Goal: Task Accomplishment & Management: Complete application form

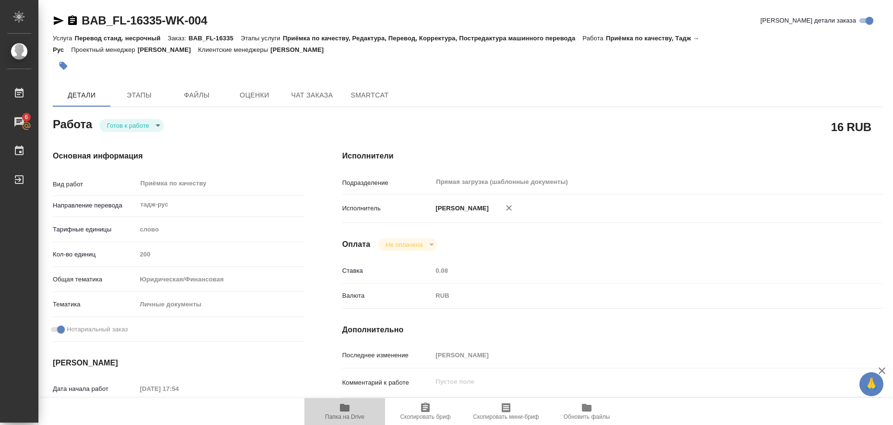
click at [344, 404] on icon "button" at bounding box center [345, 408] width 10 height 8
click at [53, 23] on icon "button" at bounding box center [59, 21] width 12 height 12
click at [64, 67] on icon "button" at bounding box center [64, 66] width 8 height 8
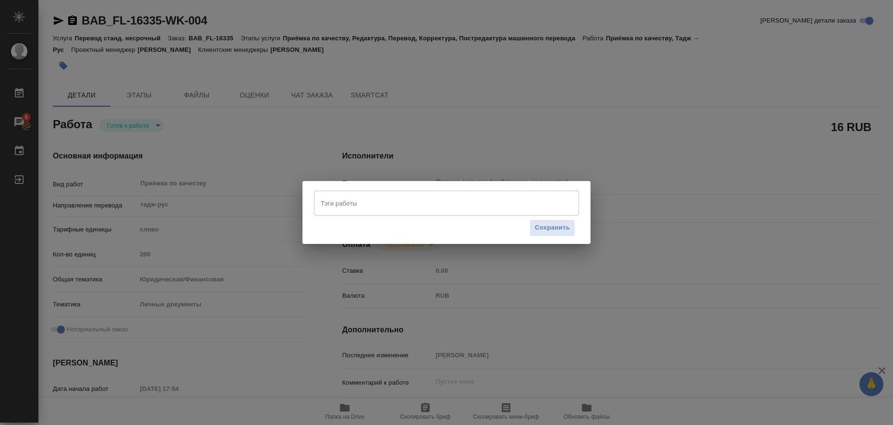
click at [339, 202] on input "Тэги работы" at bounding box center [437, 203] width 238 height 16
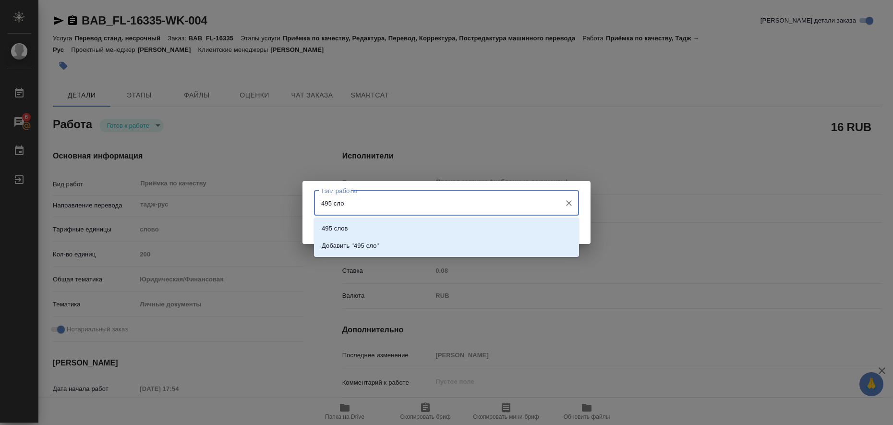
type input "495 слов"
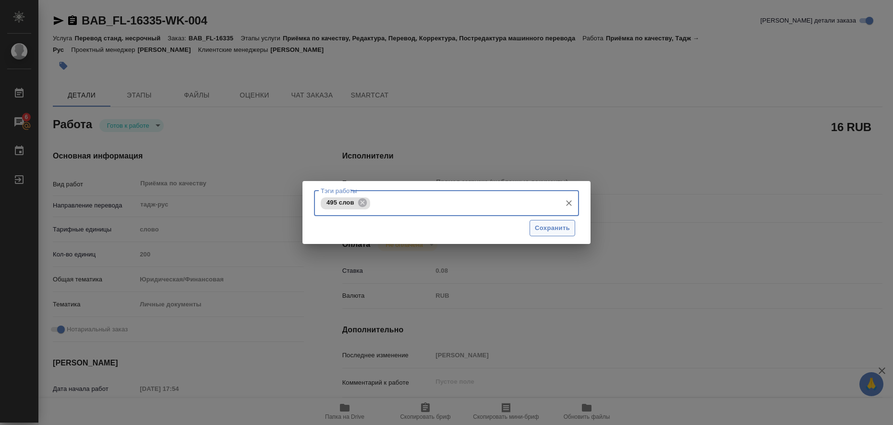
click at [547, 231] on span "Сохранить" at bounding box center [552, 228] width 35 height 11
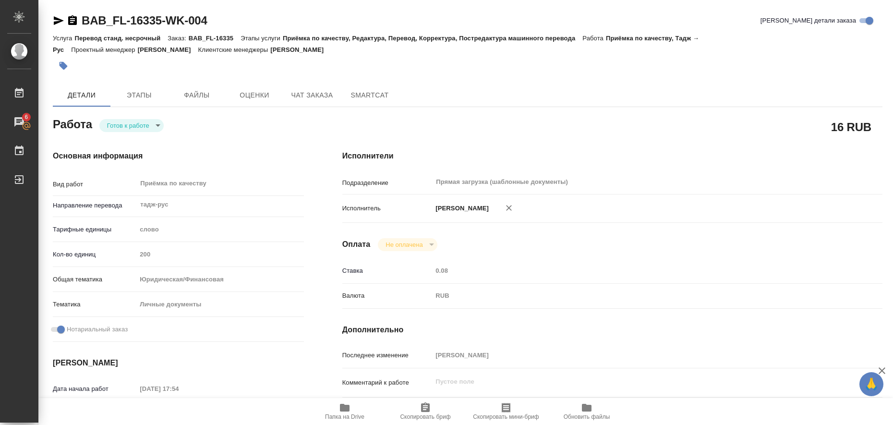
type input "readyForWork"
type input "тадж-рус"
type input "5a8b1489cc6b4906c91bfd90"
type input "200"
type input "yr-fn"
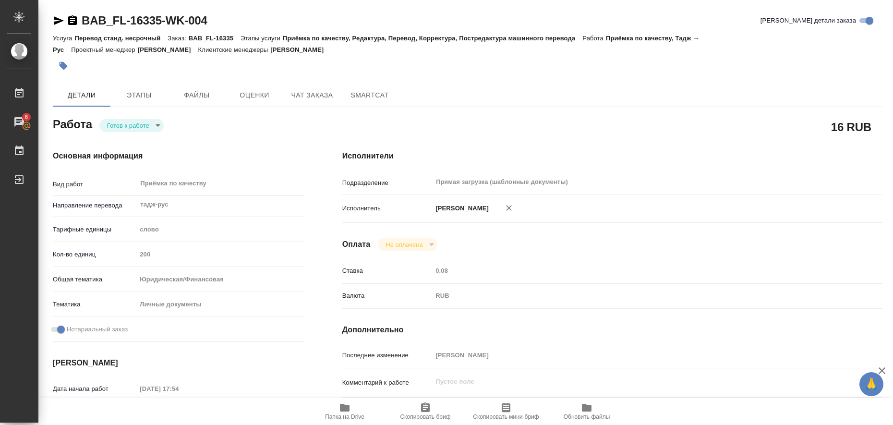
type input "5a8b8b956a9677013d343cfe"
checkbox input "true"
type input "14.08.2025 17:54"
type input "15.08.2025 10:30"
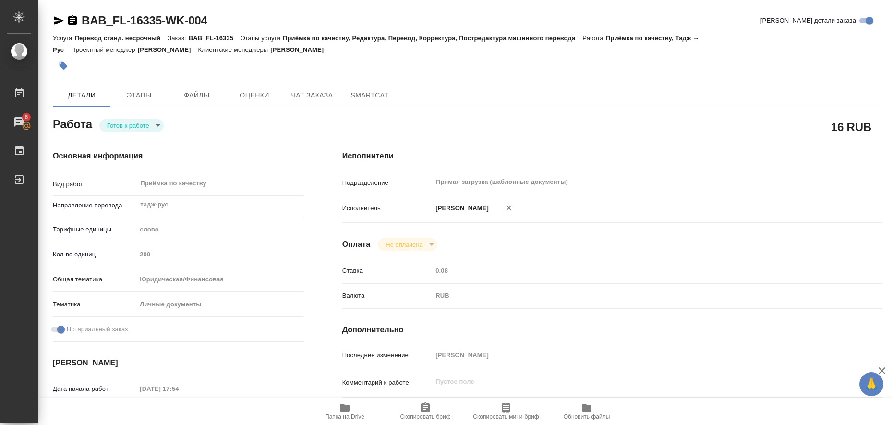
type input "Прямая загрузка (шаблонные документы)"
type input "notPayed"
type input "0.08"
type input "RUB"
type input "[PERSON_NAME]"
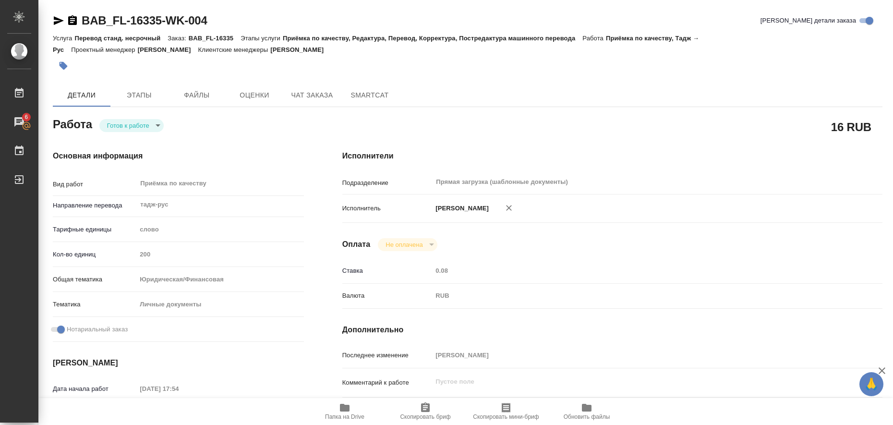
type input "BAB_FL-16335"
type input "Перевод станд. несрочный"
type input "Приёмка по качеству, Редактура, Перевод, Корректура, Постредактура машинного пе…"
type input "[PERSON_NAME]"
type input "/Clients/FL_BAB/Orders/BAB_FL-16335"
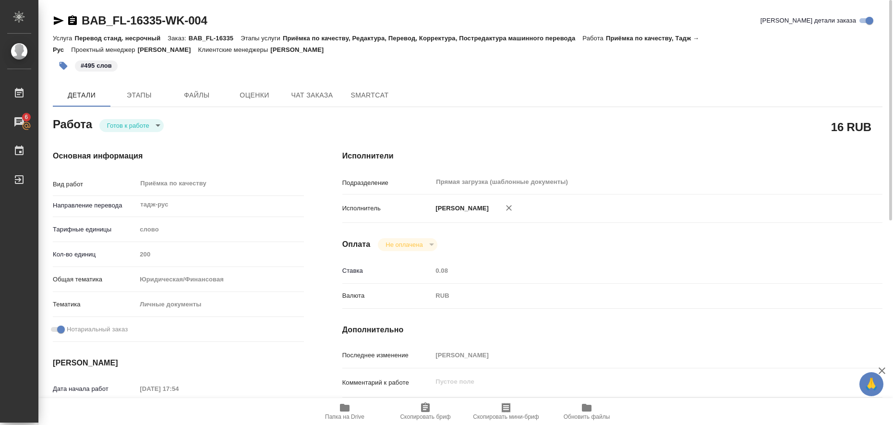
click at [154, 128] on body "🙏 .cls-1 fill:#fff; AWATERA Liubitskaia Olga Работы 6 Чаты График Выйти BAB_FL-…" at bounding box center [446, 212] width 893 height 425
click at [144, 138] on li "Выполнен" at bounding box center [131, 141] width 64 height 16
type textarea "x"
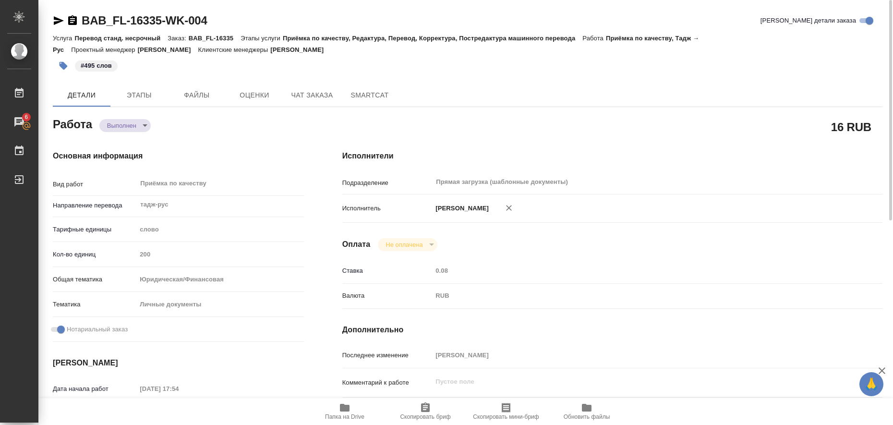
type textarea "x"
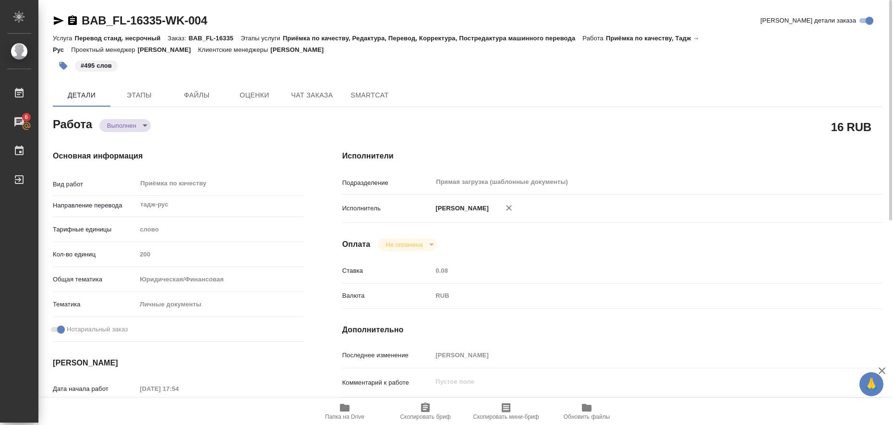
type textarea "x"
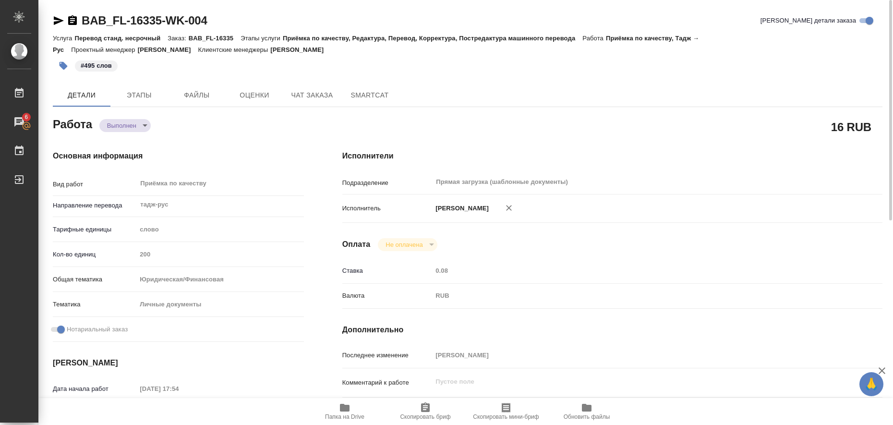
type textarea "x"
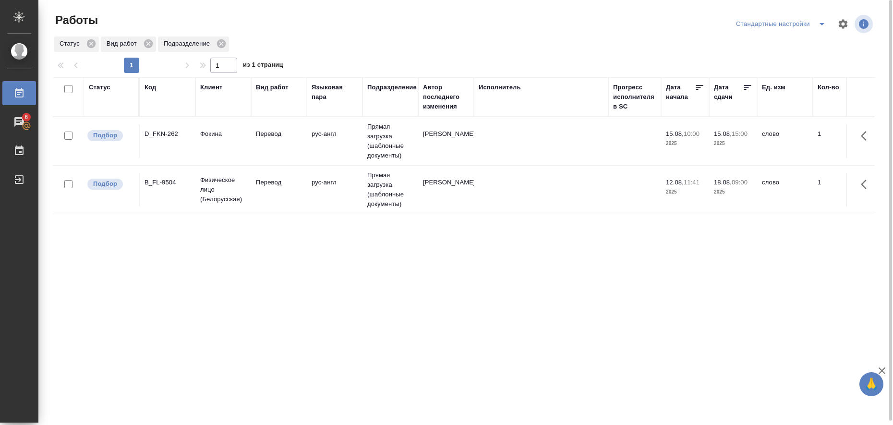
click at [824, 26] on icon "split button" at bounding box center [822, 24] width 12 height 12
click at [785, 38] on li "в работе" at bounding box center [783, 43] width 98 height 15
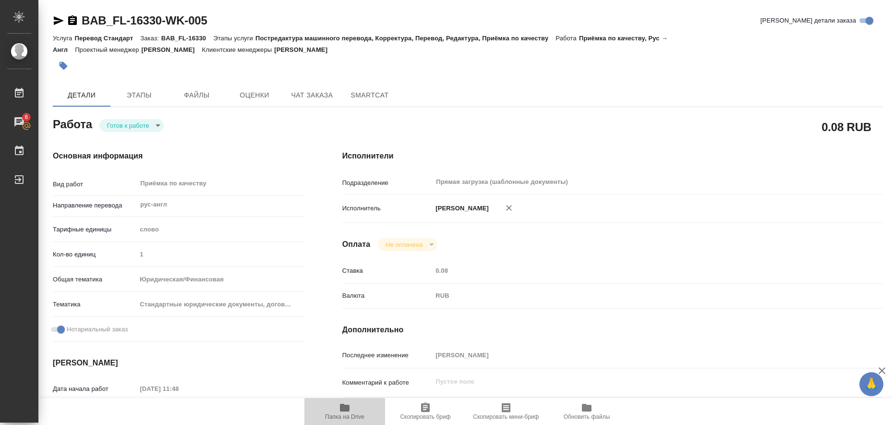
click at [346, 411] on icon "button" at bounding box center [345, 408] width 10 height 8
click at [56, 18] on icon "button" at bounding box center [59, 20] width 10 height 9
click at [66, 63] on icon "button" at bounding box center [64, 66] width 10 height 10
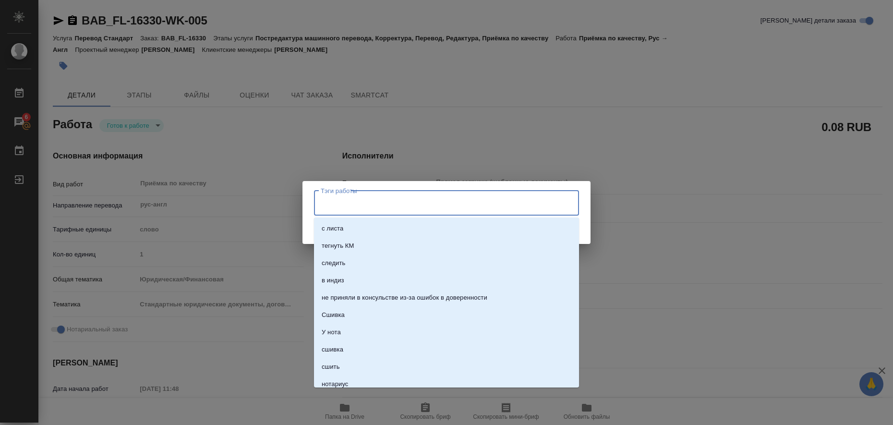
click at [371, 206] on input "Тэги работы" at bounding box center [437, 203] width 238 height 16
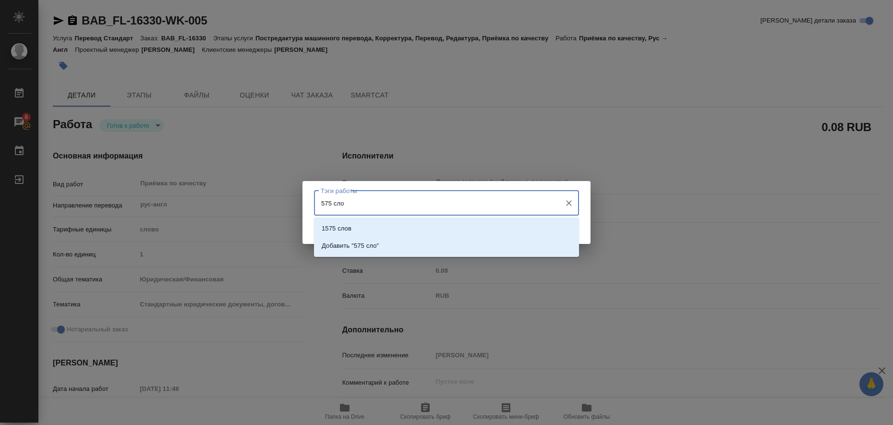
type input "575 слов"
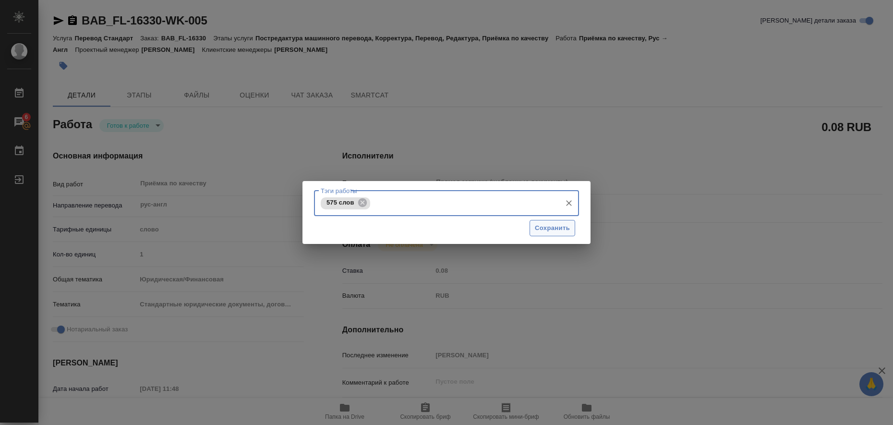
click at [559, 232] on span "Сохранить" at bounding box center [552, 228] width 35 height 11
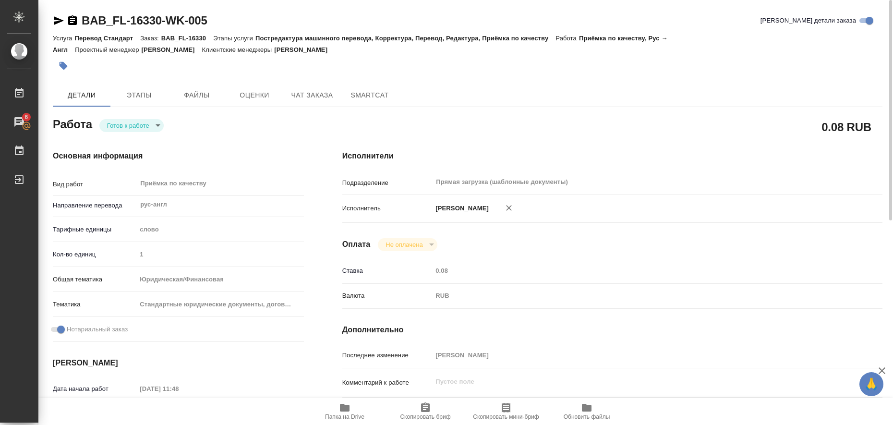
type input "readyForWork"
type input "рус-англ"
type input "5a8b1489cc6b4906c91bfd90"
type input "1"
type input "yr-fn"
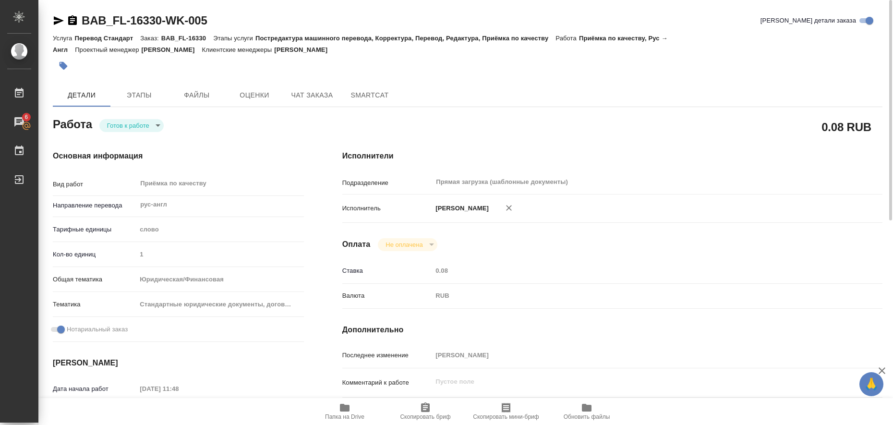
type input "5f647205b73bc97568ca66bf"
checkbox input "true"
type input "14.08.2025 11:48"
type input "15.08.2025 11:00"
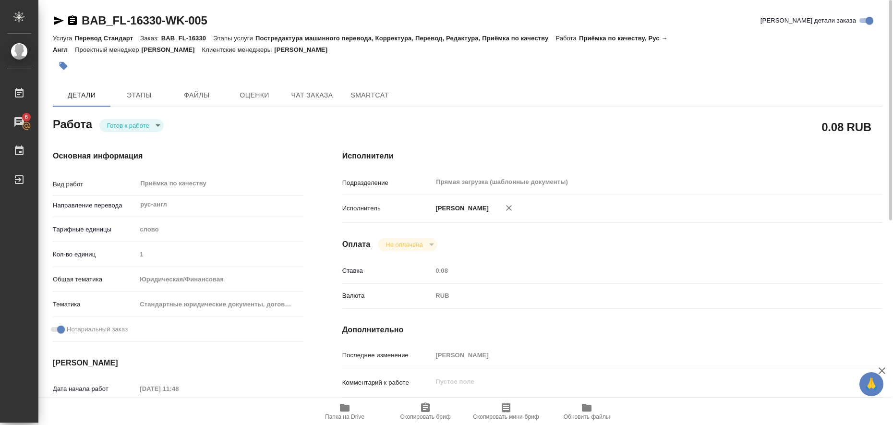
type input "Прямая загрузка (шаблонные документы)"
type input "notPayed"
type input "0.08"
type input "RUB"
type input "[PERSON_NAME]"
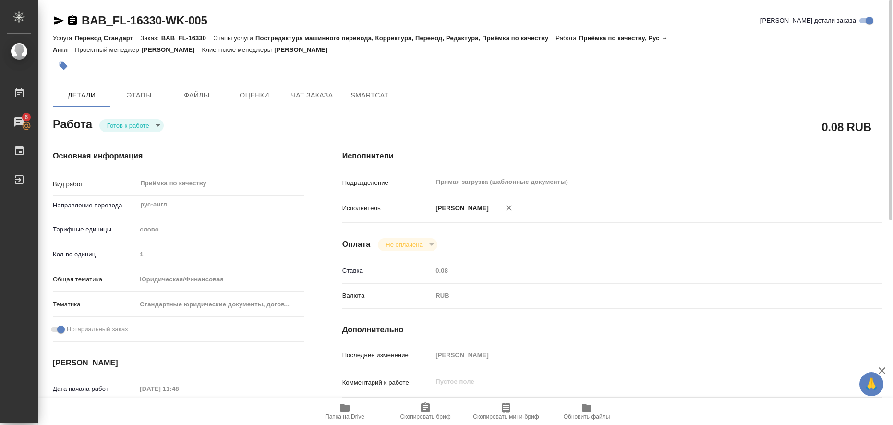
type input "BAB_FL-16330"
type input "Перевод Стандарт"
type input "Постредактура машинного перевода, Корректура, Перевод, Редактура, Приёмка по ка…"
type input "[PERSON_NAME]"
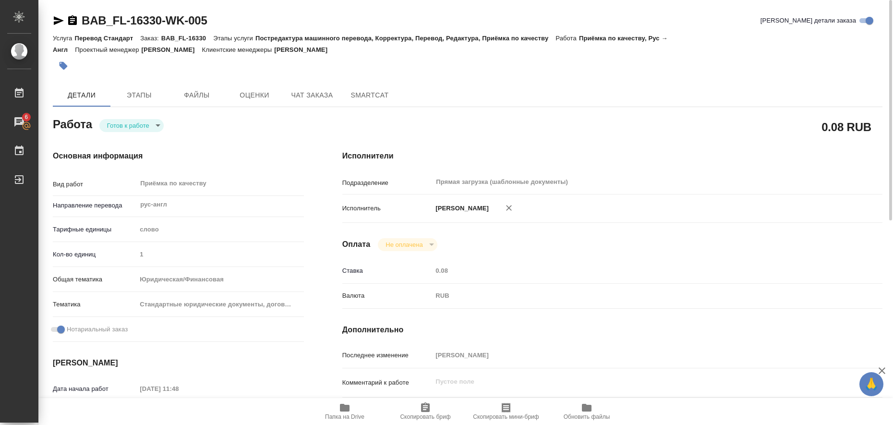
type input "/Clients/FL_BAB/Orders/BAB_FL-16330"
click at [143, 124] on body "🙏 .cls-1 fill:#fff; AWATERA Liubitskaia Olga Работы 6 Чаты График Выйти BAB_FL-…" at bounding box center [446, 212] width 893 height 425
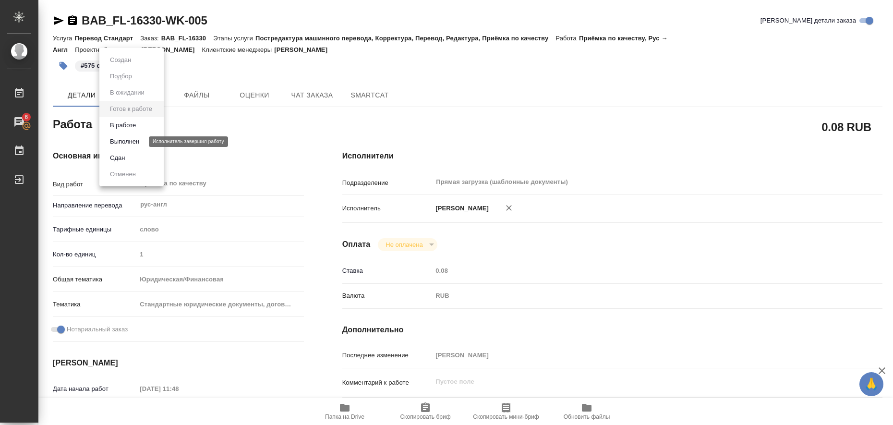
click at [141, 137] on button "Выполнен" at bounding box center [124, 141] width 35 height 11
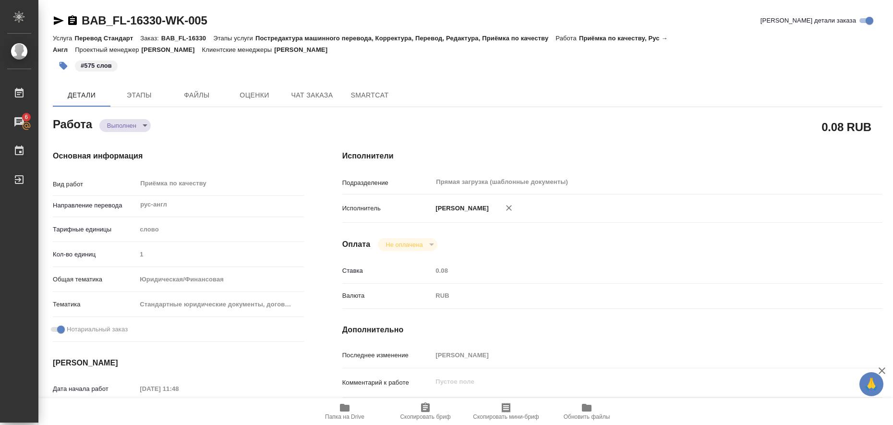
type textarea "x"
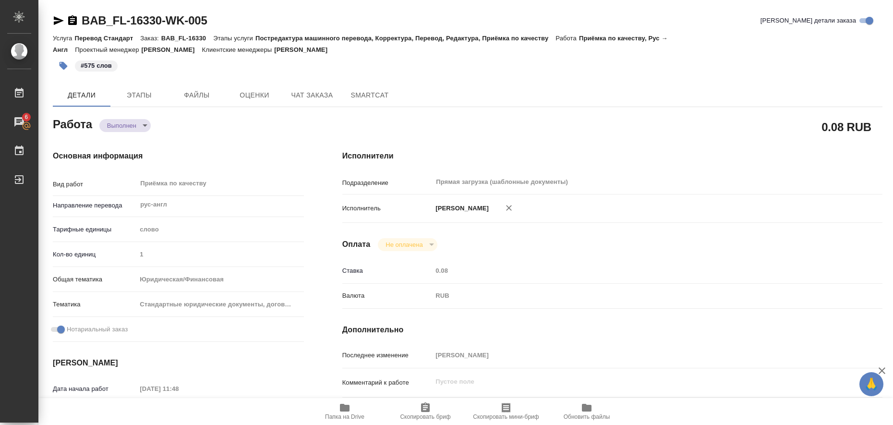
type textarea "x"
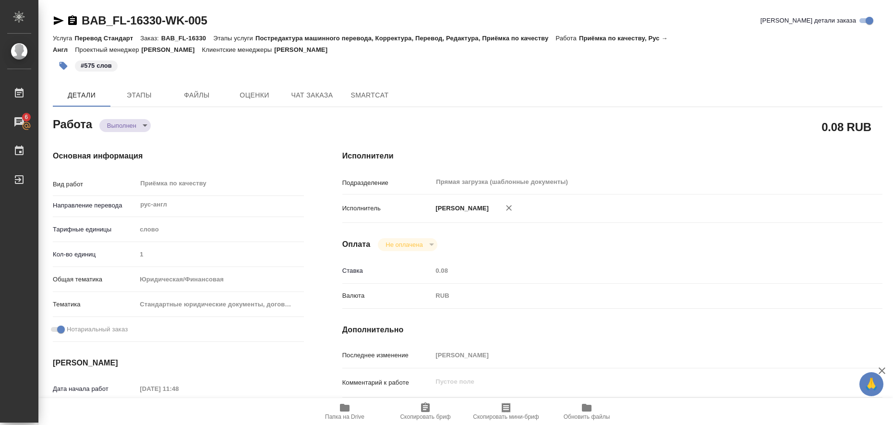
type textarea "x"
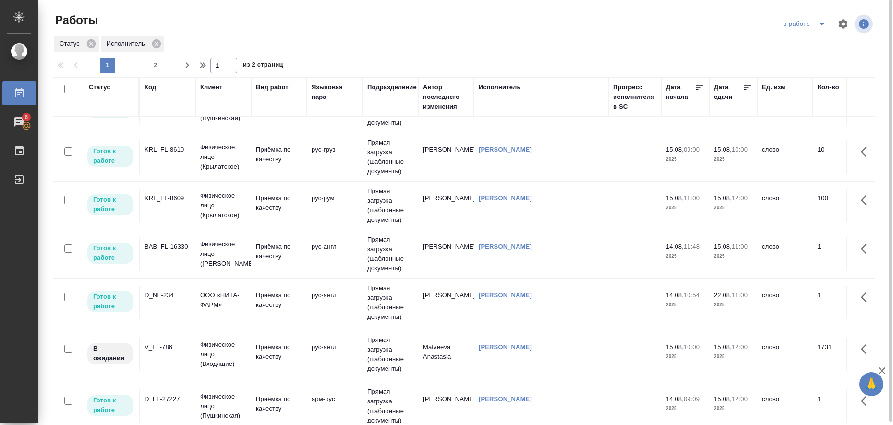
scroll to position [118, 0]
